Goal: Task Accomplishment & Management: Use online tool/utility

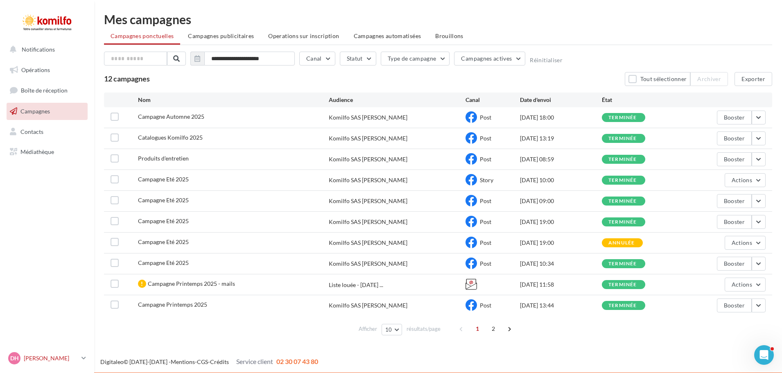
click at [35, 357] on p "[PERSON_NAME]" at bounding box center [51, 358] width 54 height 8
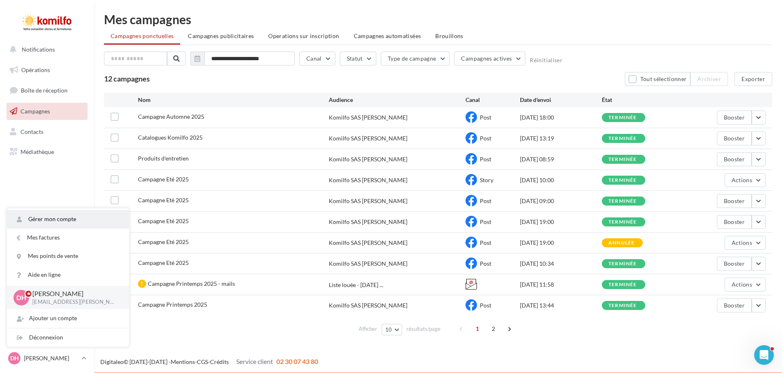
click at [64, 220] on link "Gérer mon compte" at bounding box center [68, 219] width 122 height 18
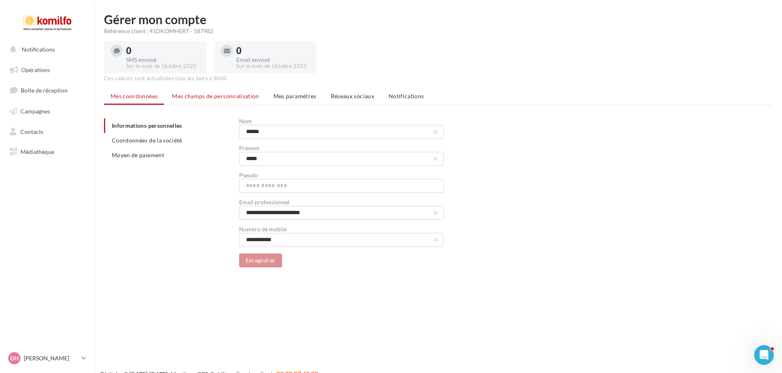
click at [230, 100] on li "Mes champs de personnalisation" at bounding box center [215, 96] width 100 height 15
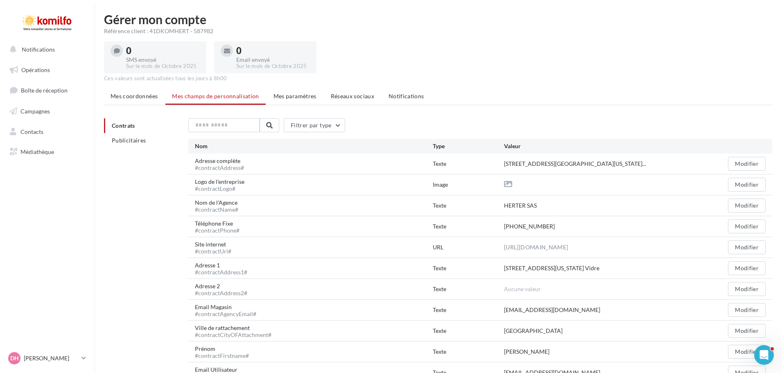
click at [124, 132] on ul "Contrats Publicitaires" at bounding box center [143, 132] width 78 height 29
click at [124, 139] on span "Publicitaires" at bounding box center [129, 140] width 34 height 7
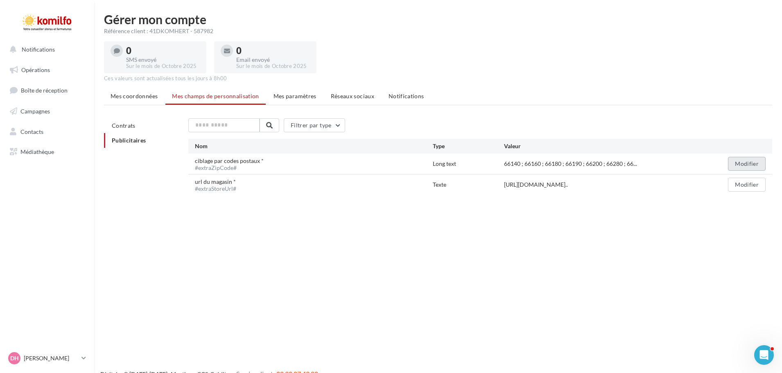
click at [750, 162] on button "Modifier" at bounding box center [747, 164] width 38 height 14
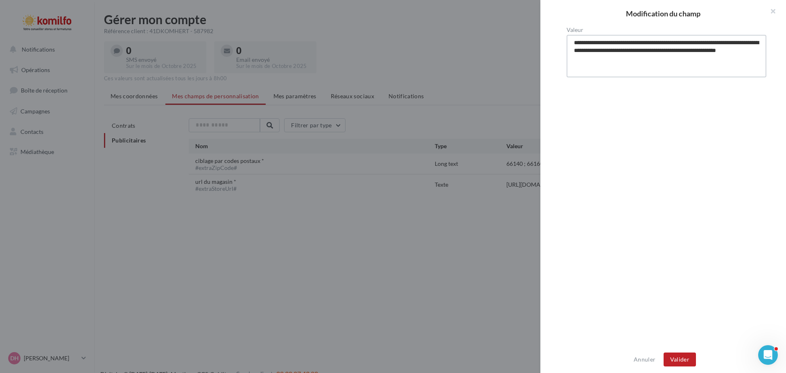
drag, startPoint x: 621, startPoint y: 60, endPoint x: 571, endPoint y: 40, distance: 53.8
click at [571, 40] on textarea "**********" at bounding box center [667, 56] width 200 height 43
drag, startPoint x: 582, startPoint y: 45, endPoint x: 633, endPoint y: 113, distance: 84.6
click at [631, 117] on div "**********" at bounding box center [667, 187] width 252 height 320
drag, startPoint x: 636, startPoint y: 59, endPoint x: 563, endPoint y: 38, distance: 75.6
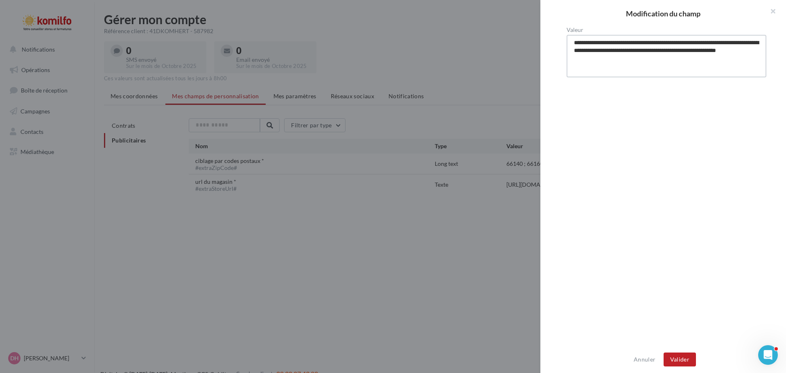
click at [563, 38] on div "**********" at bounding box center [667, 187] width 252 height 320
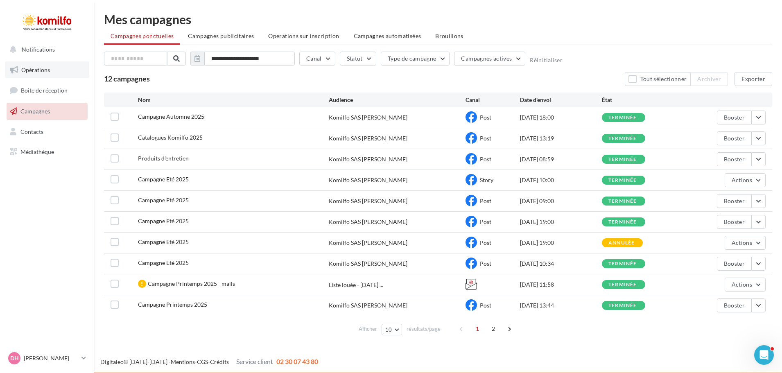
click at [43, 70] on span "Opérations" at bounding box center [35, 69] width 29 height 7
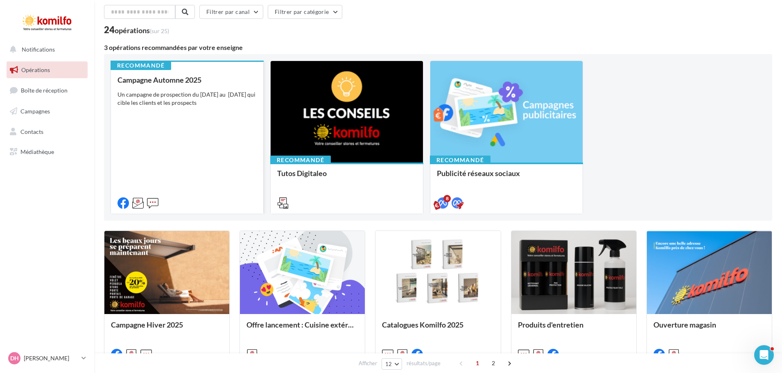
scroll to position [82, 0]
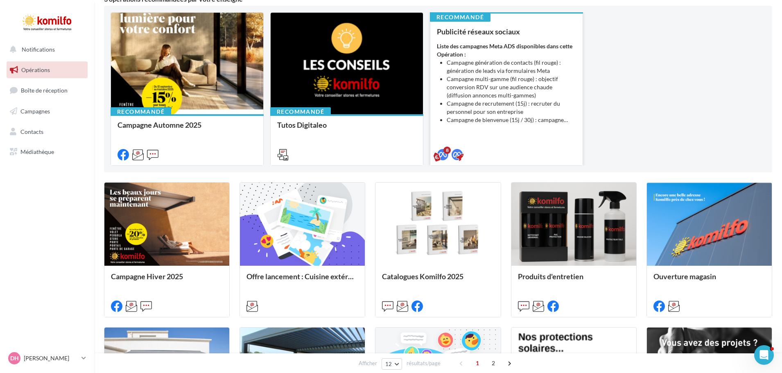
click at [468, 80] on li "Campagne multi-gamme (fil rouge) : objectif conversion RDV sur une audience cha…" at bounding box center [511, 87] width 129 height 25
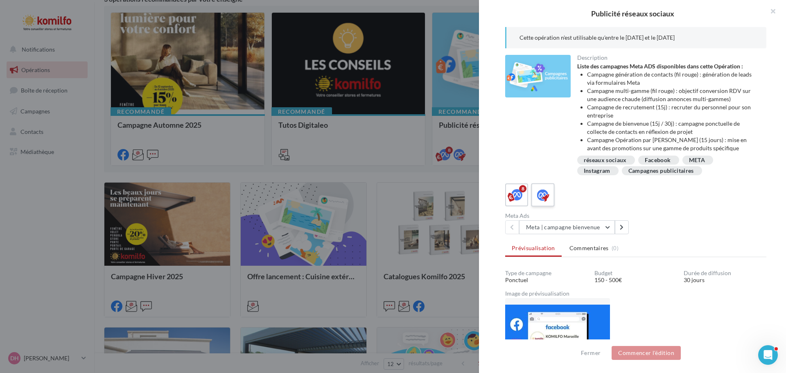
click at [546, 196] on icon at bounding box center [543, 195] width 12 height 12
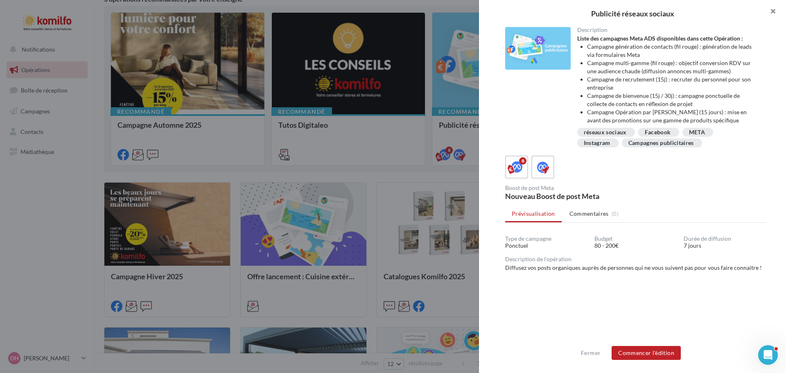
click at [771, 13] on button "button" at bounding box center [769, 12] width 33 height 25
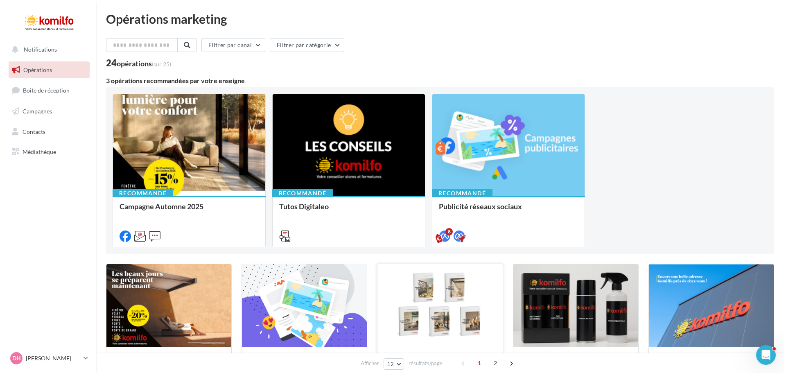
scroll to position [0, 0]
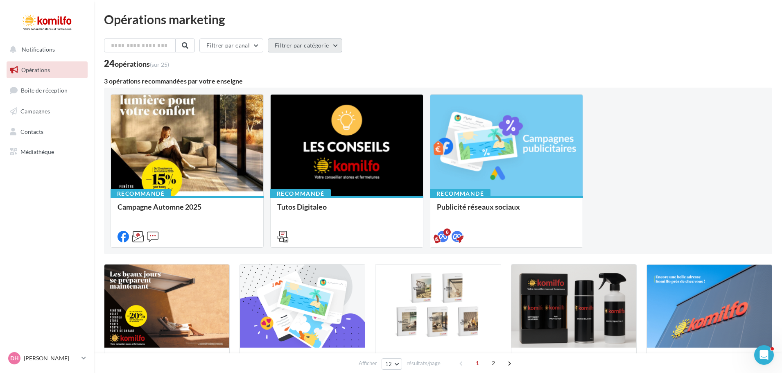
click at [342, 48] on button "Filtrer par catégorie" at bounding box center [305, 45] width 75 height 14
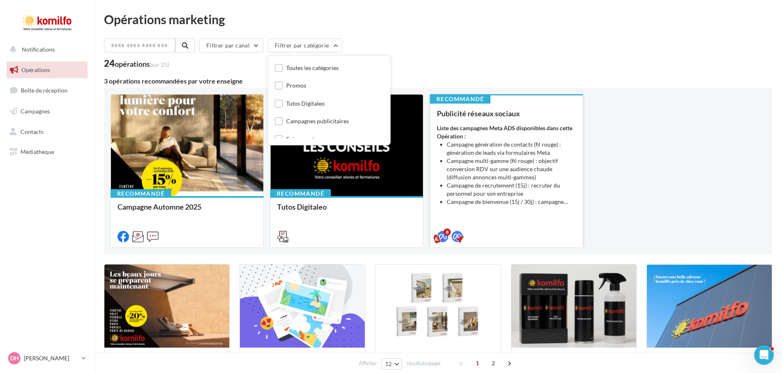
click at [483, 135] on div "Liste des campagnes Meta ADS disponibles dans cette Opération : Campagne généra…" at bounding box center [506, 165] width 139 height 82
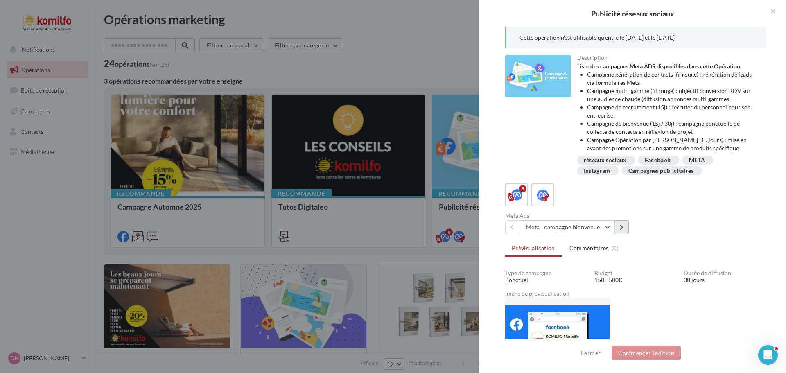
click at [619, 231] on button at bounding box center [622, 227] width 14 height 14
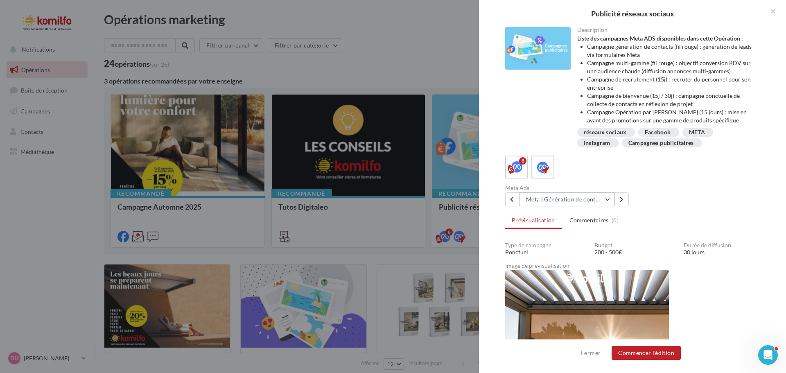
click at [611, 199] on button "Meta | Génération de contacts" at bounding box center [567, 199] width 96 height 14
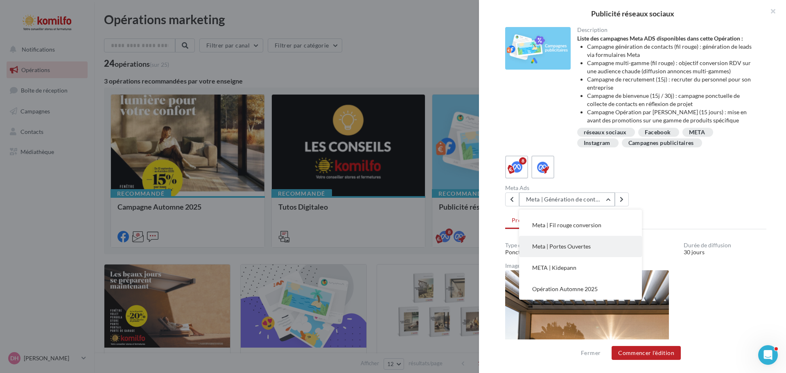
scroll to position [39, 0]
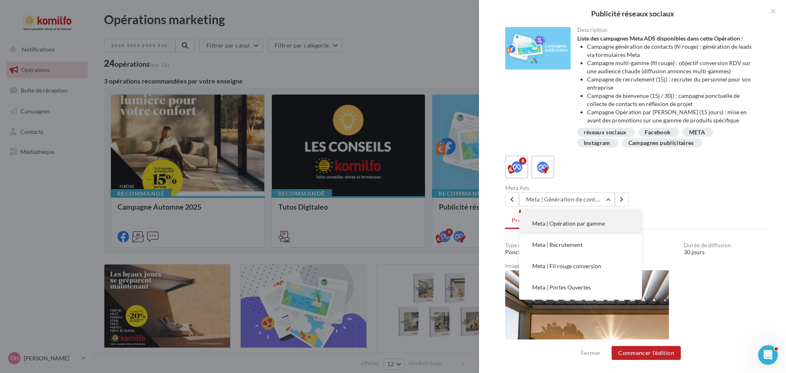
click at [590, 222] on span "Meta | Opération par gamme" at bounding box center [568, 223] width 73 height 7
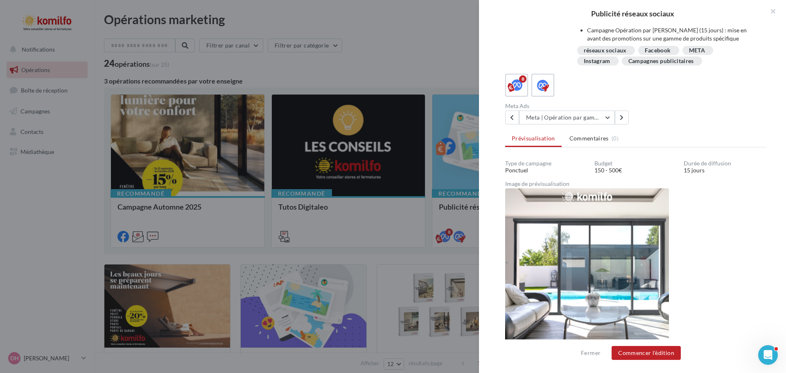
scroll to position [87, 0]
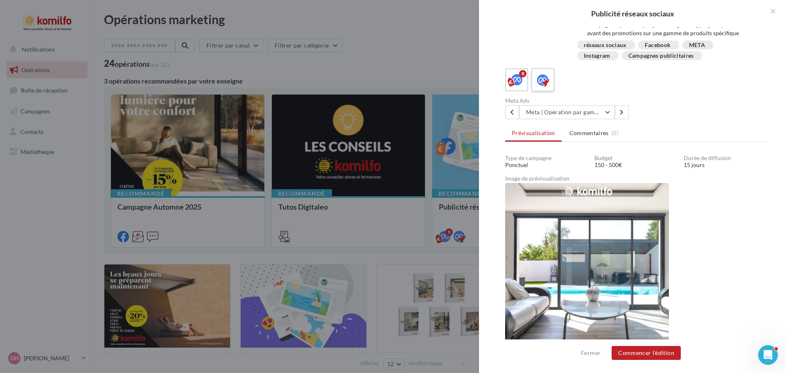
click at [548, 78] on icon at bounding box center [543, 80] width 12 height 12
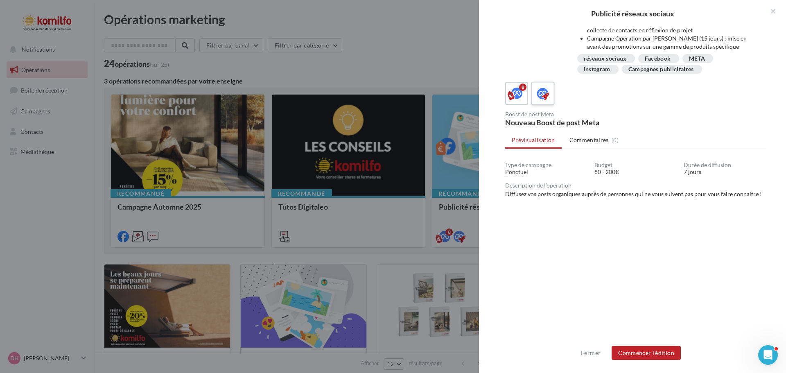
scroll to position [74, 0]
click at [514, 97] on icon at bounding box center [517, 94] width 12 height 12
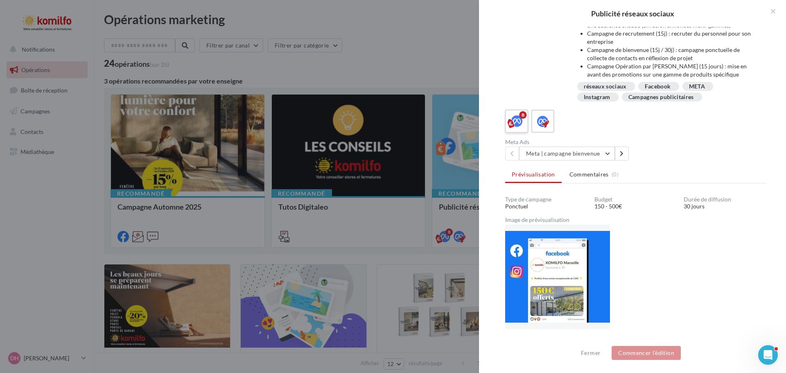
scroll to position [108, 0]
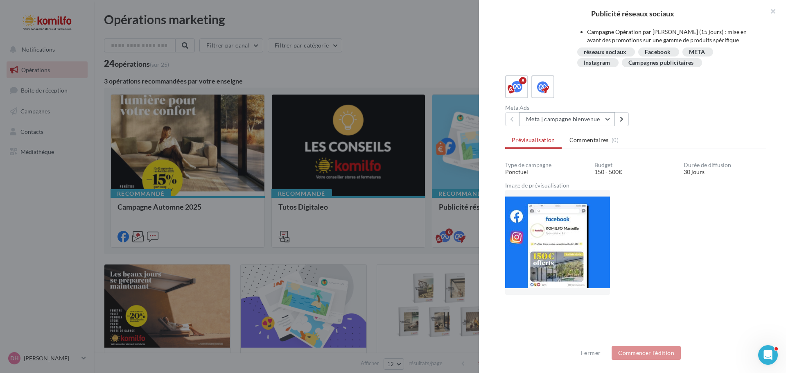
click at [604, 119] on button "Meta | campagne bienvenue" at bounding box center [567, 119] width 96 height 14
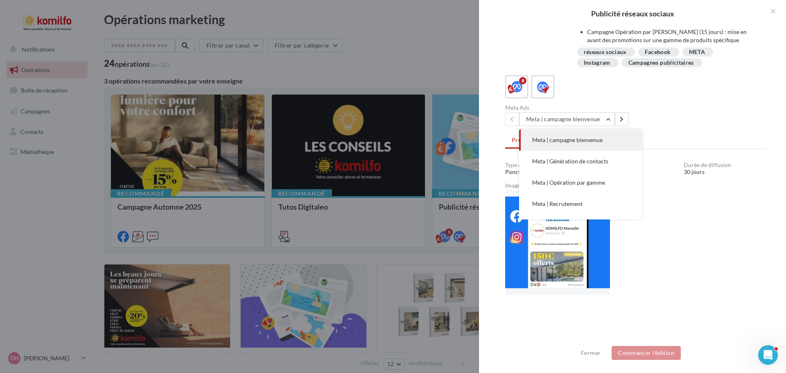
click at [590, 178] on button "Meta | Opération par gamme" at bounding box center [580, 182] width 123 height 21
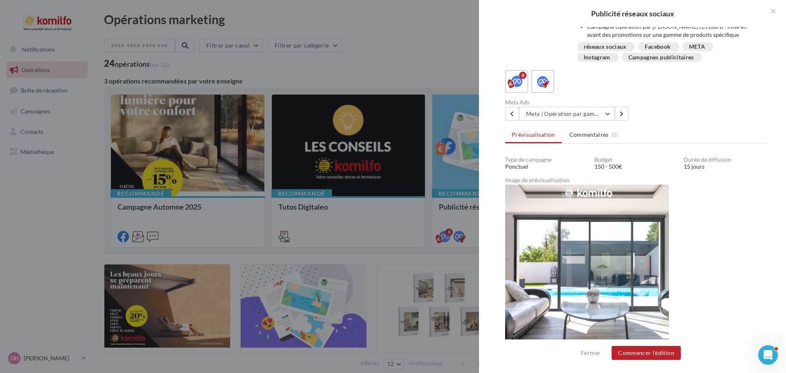
scroll to position [87, 0]
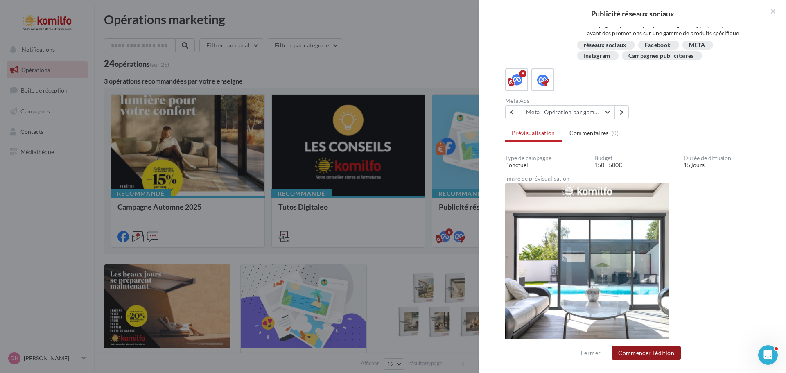
click at [652, 351] on button "Commencer l'édition" at bounding box center [646, 353] width 69 height 14
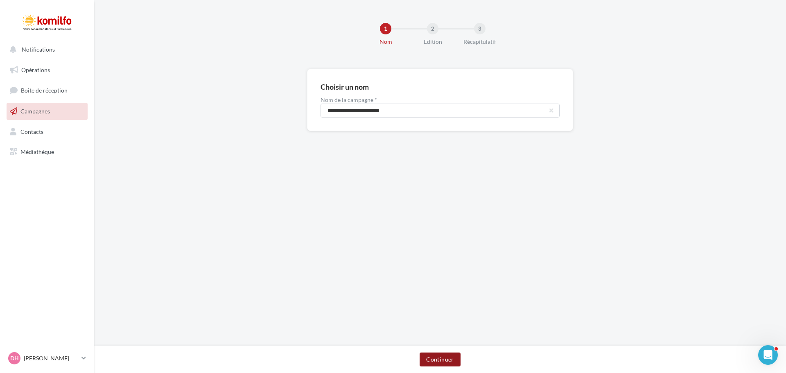
click at [448, 356] on button "Continuer" at bounding box center [440, 360] width 41 height 14
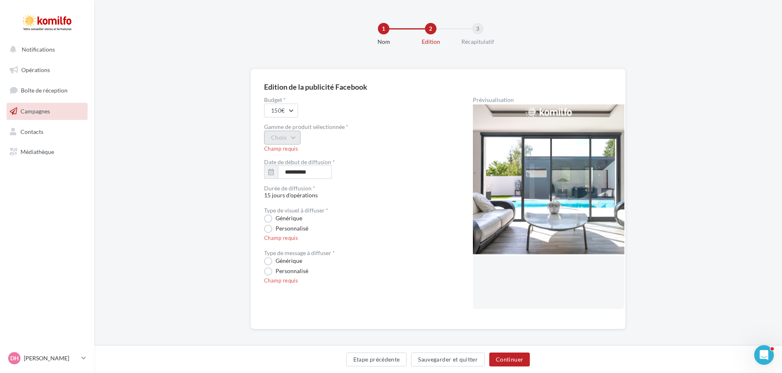
click at [296, 135] on button "Choix" at bounding box center [282, 138] width 36 height 14
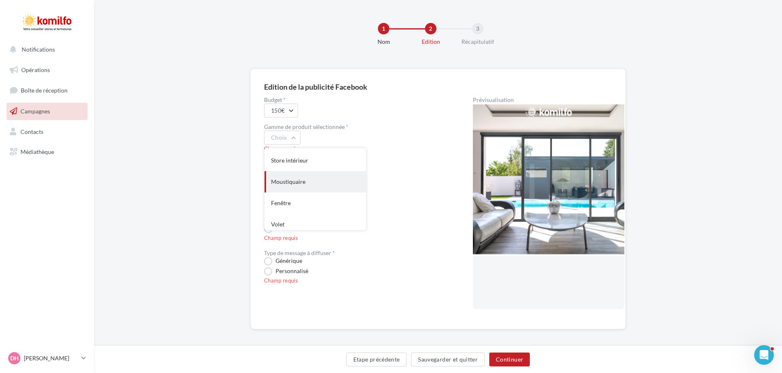
click at [297, 186] on div "Moustiquaire" at bounding box center [316, 181] width 102 height 21
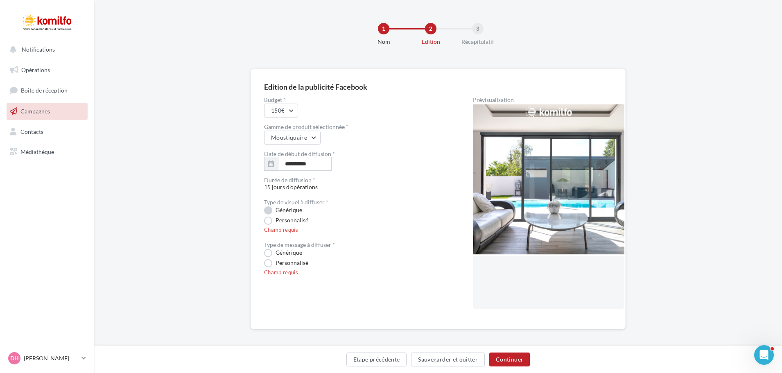
click at [268, 209] on label "Générique" at bounding box center [283, 210] width 38 height 8
click at [268, 251] on label "Générique" at bounding box center [283, 253] width 38 height 8
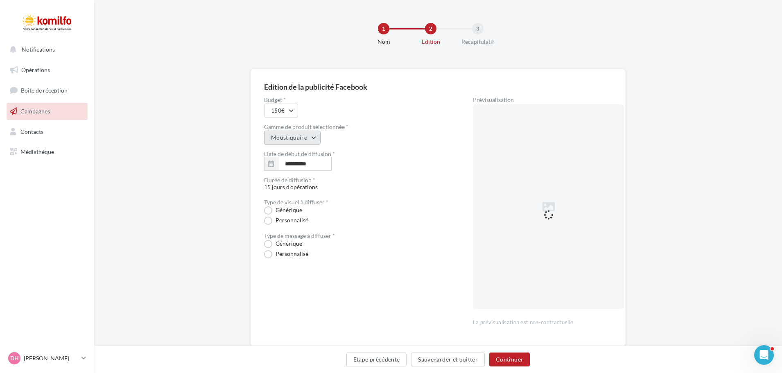
click at [310, 141] on button "Moustiquaire" at bounding box center [292, 138] width 57 height 14
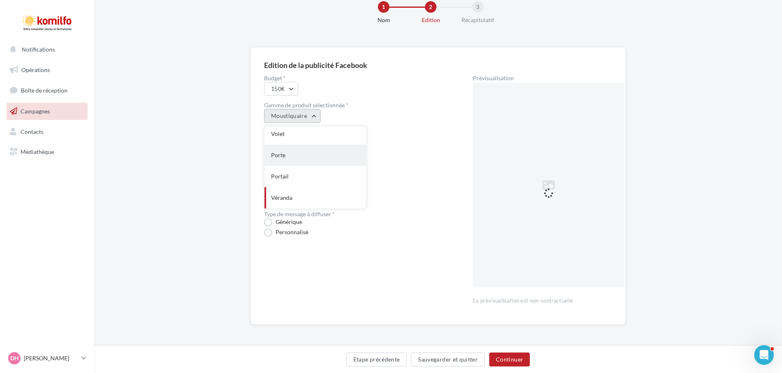
scroll to position [0, 0]
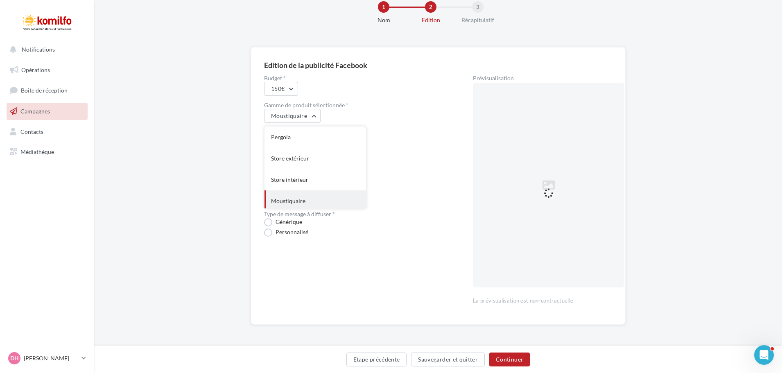
click at [279, 202] on div "Moustiquaire" at bounding box center [316, 200] width 102 height 21
